Goal: Transaction & Acquisition: Download file/media

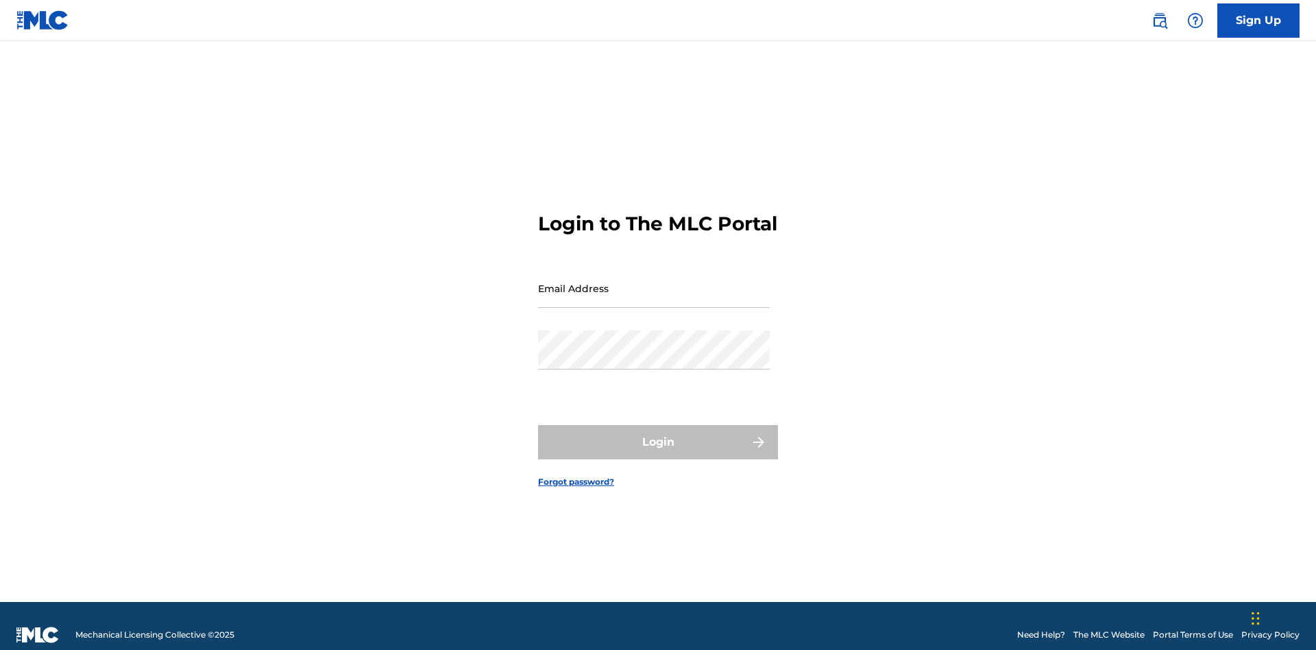
scroll to position [18, 0]
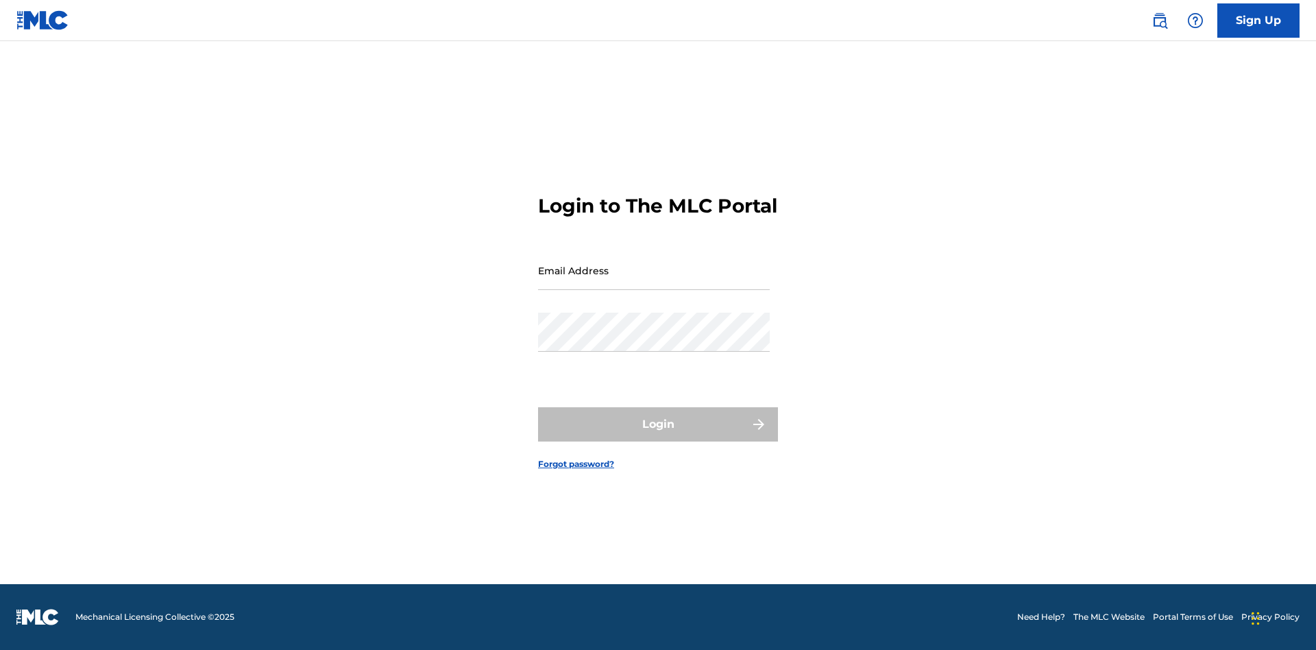
click at [654, 282] on input "Email Address" at bounding box center [654, 270] width 232 height 39
type input "[EMAIL_ADDRESS][DOMAIN_NAME]"
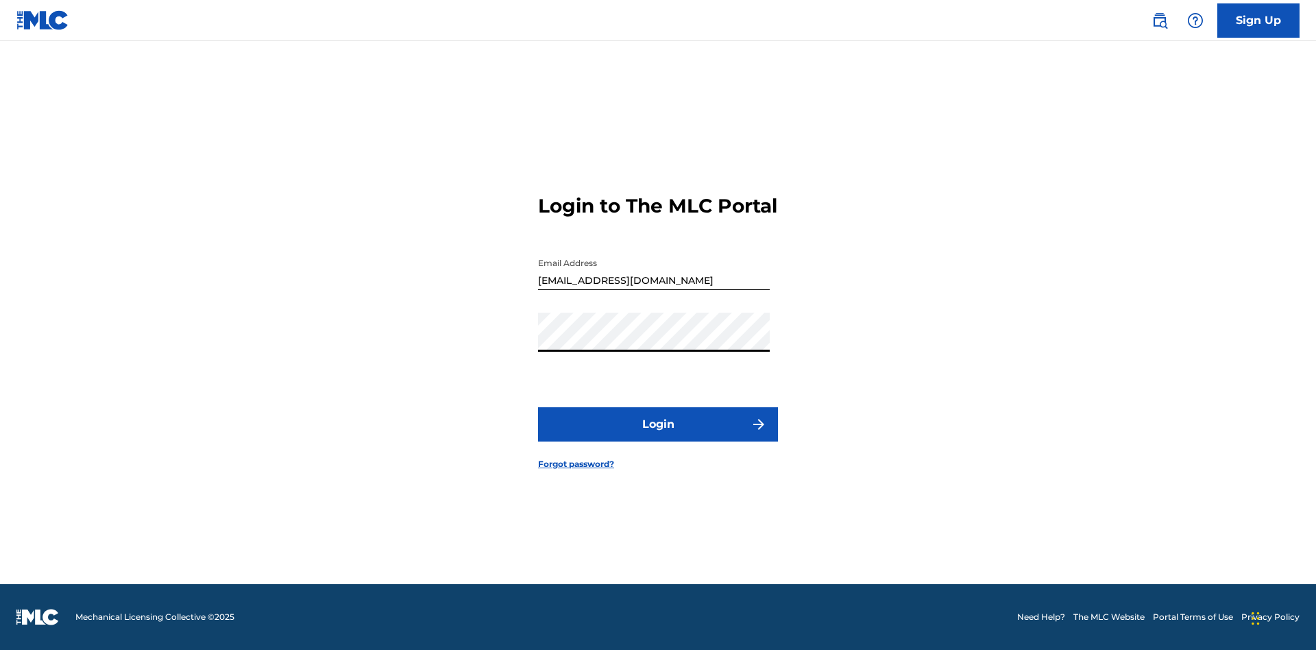
click at [658, 436] on button "Login" at bounding box center [658, 424] width 240 height 34
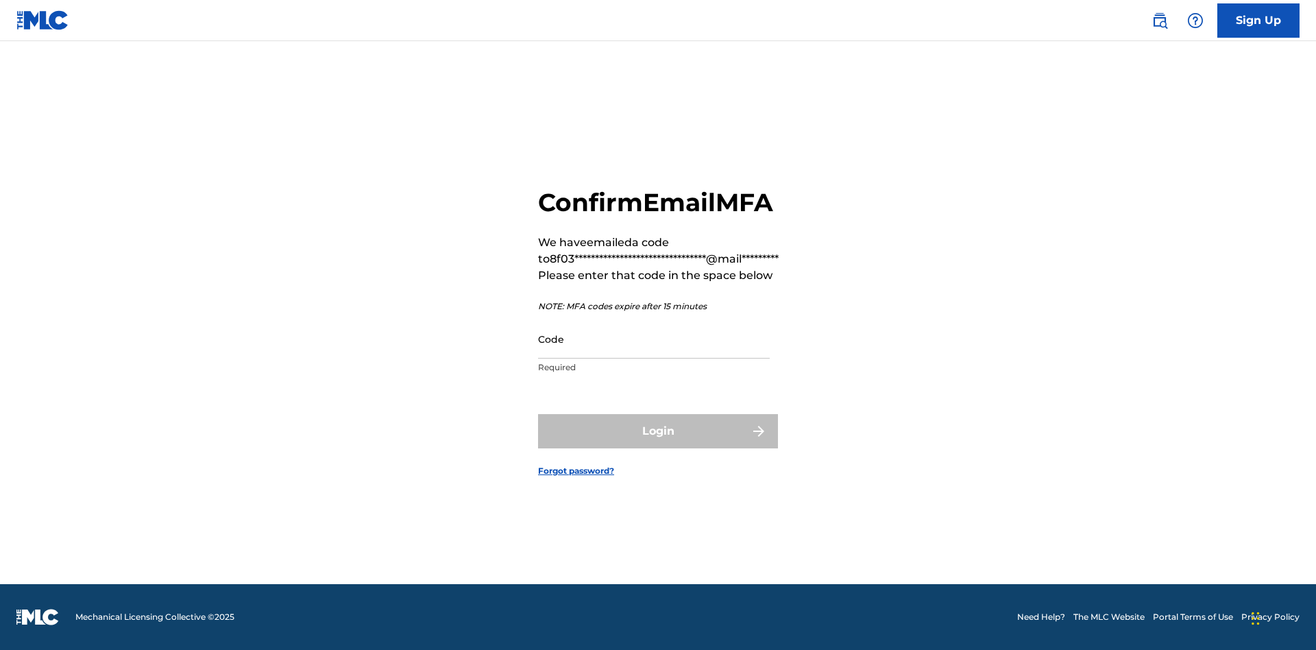
click at [654, 339] on input "Code" at bounding box center [654, 338] width 232 height 39
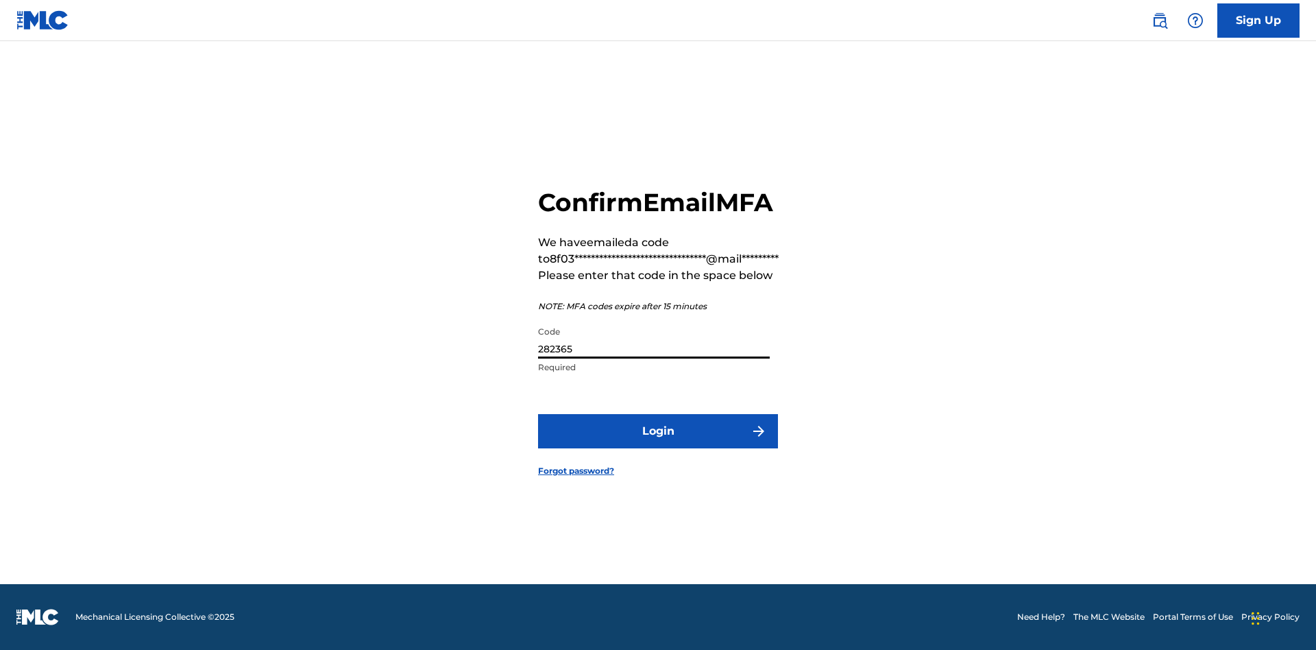
type input "282365"
click at [658, 431] on button "Login" at bounding box center [658, 431] width 240 height 34
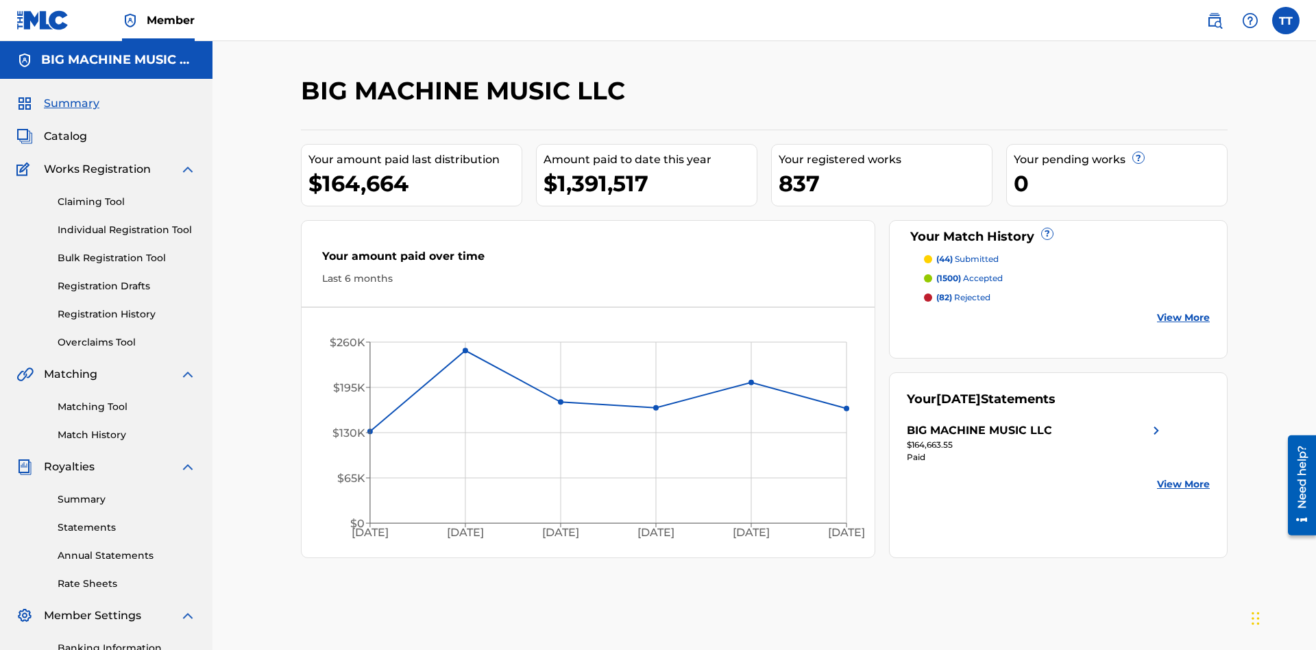
scroll to position [200, 0]
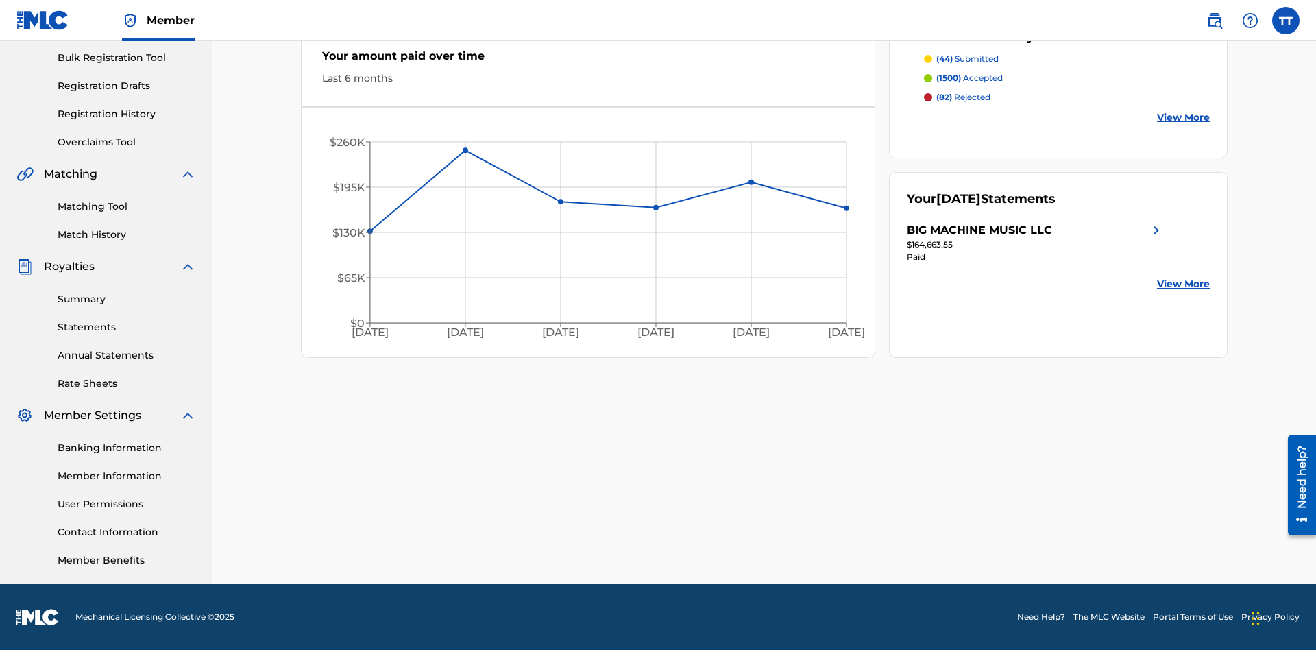
click at [127, 234] on link "Match History" at bounding box center [127, 235] width 138 height 14
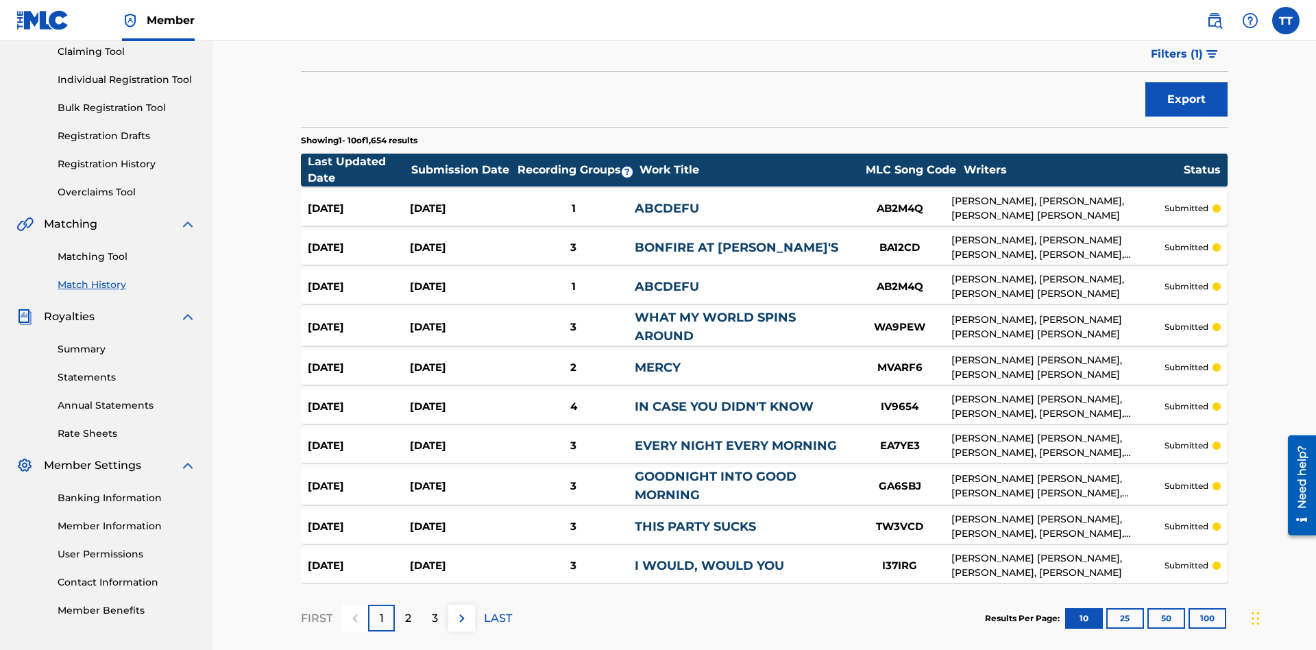
click at [1187, 99] on button "Export" at bounding box center [1187, 99] width 82 height 34
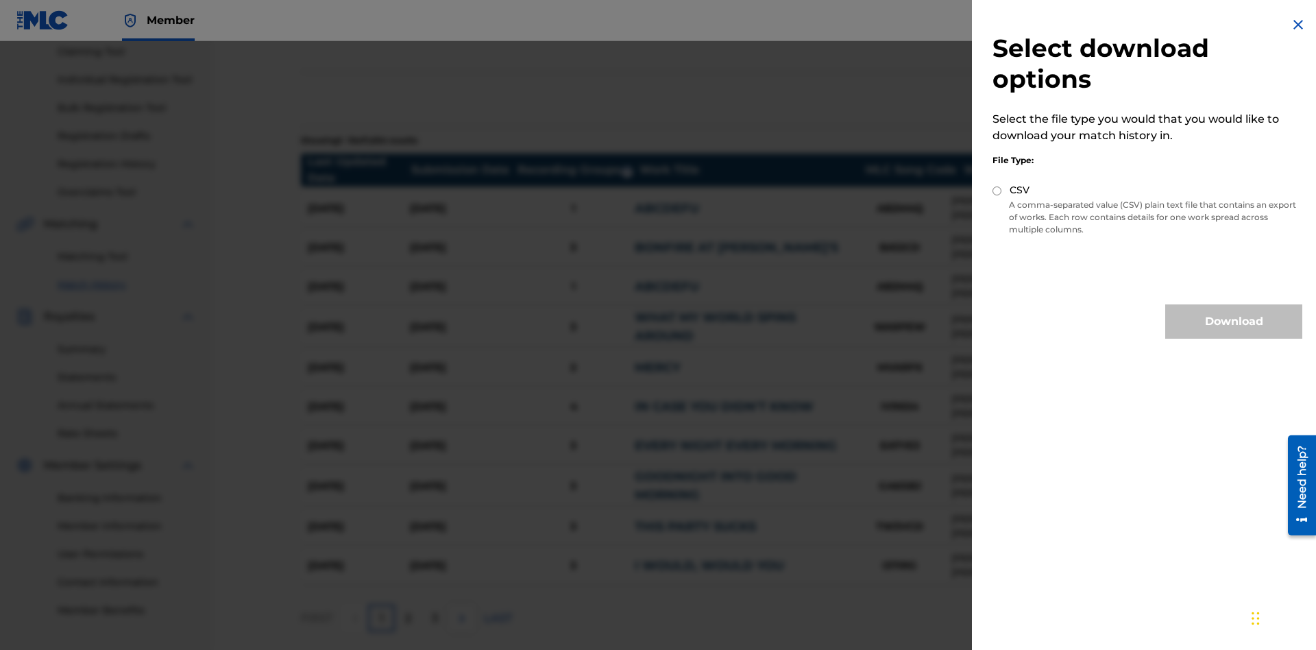
scroll to position [219, 0]
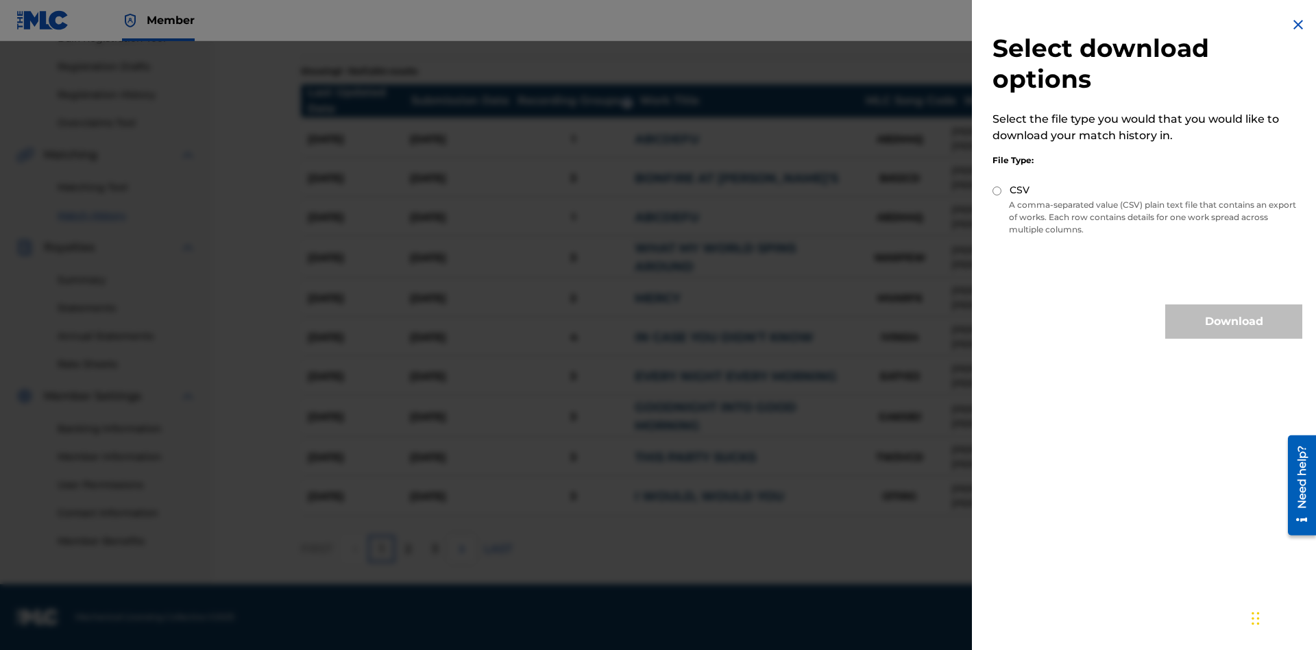
click at [998, 191] on input "CSV" at bounding box center [997, 190] width 9 height 9
radio input "true"
click at [1234, 322] on button "Download" at bounding box center [1234, 321] width 137 height 34
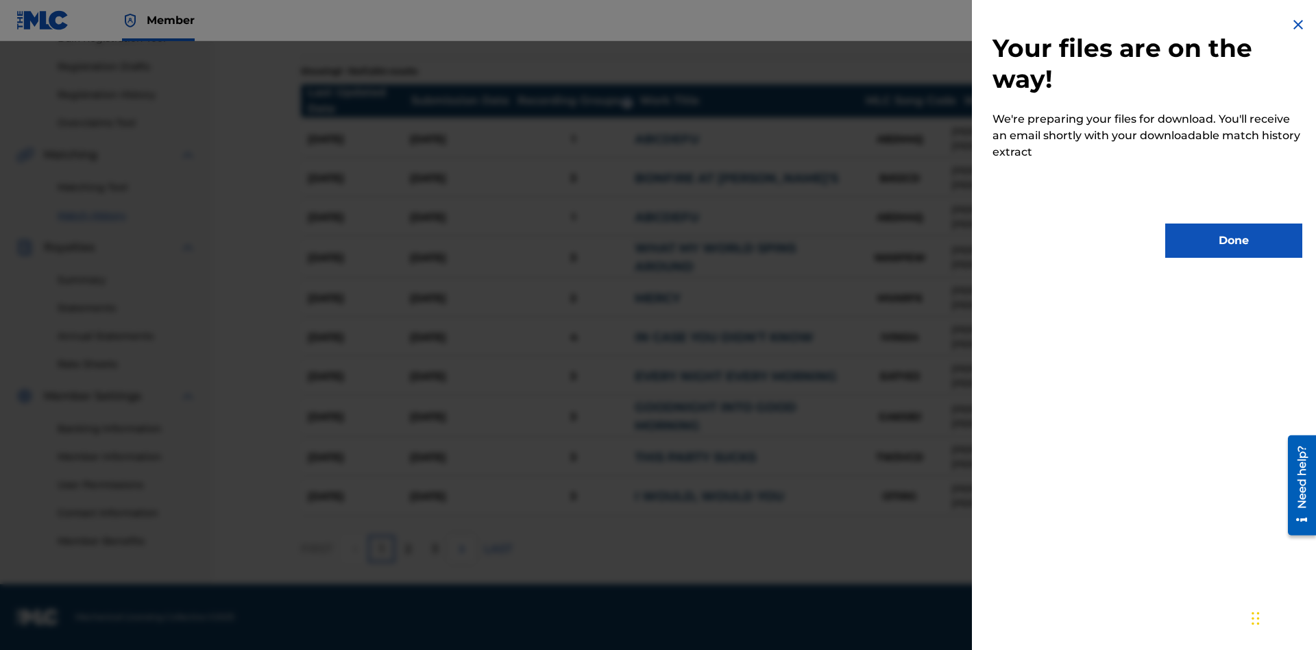
click at [1234, 241] on button "Done" at bounding box center [1234, 241] width 137 height 34
